Goal: Navigation & Orientation: Find specific page/section

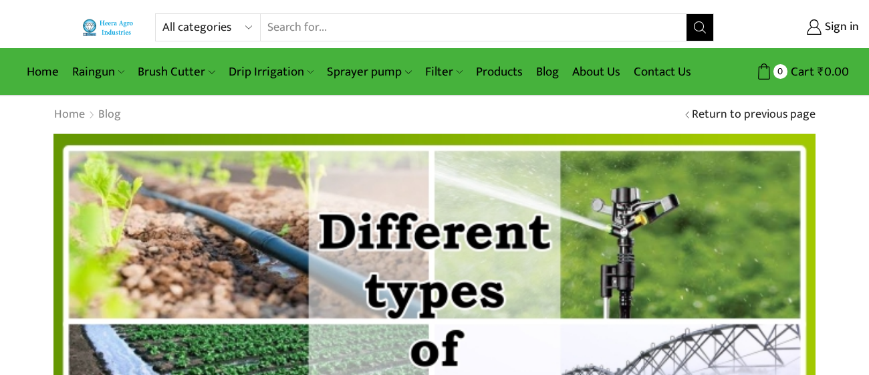
click at [623, 122] on div "Return to previous page Home Blog Different types of Irrigation and Irrigation …" at bounding box center [434, 114] width 782 height 17
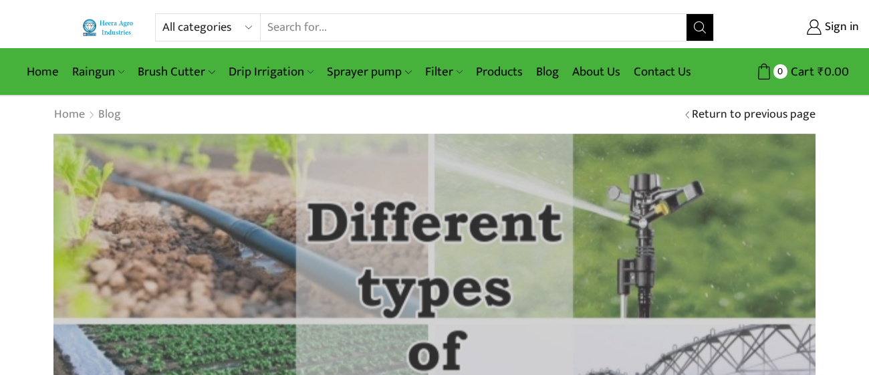
click at [338, 212] on img at bounding box center [434, 324] width 838 height 419
click at [337, 215] on img at bounding box center [434, 324] width 838 height 419
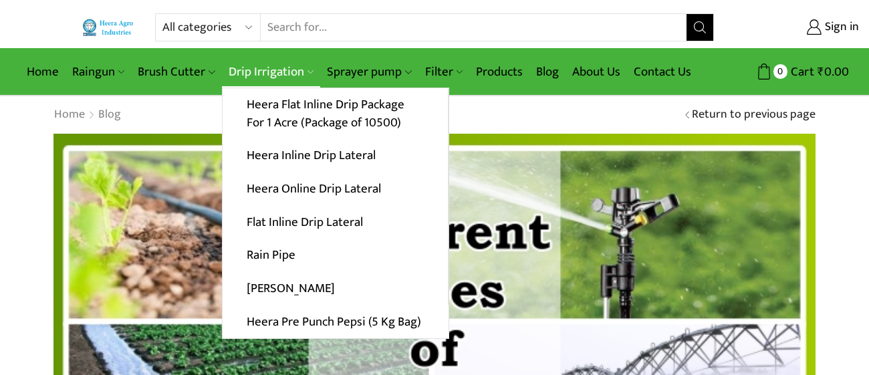
click at [243, 60] on link "Drip Irrigation" at bounding box center [271, 71] width 98 height 31
